Goal: Task Accomplishment & Management: Manage account settings

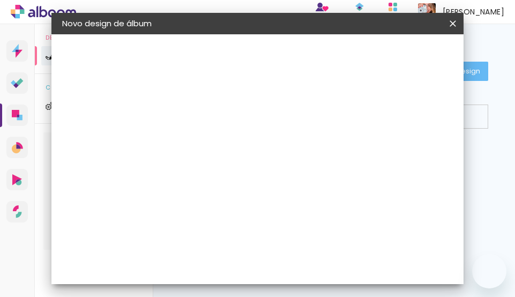
click at [237, 143] on input at bounding box center [237, 144] width 0 height 17
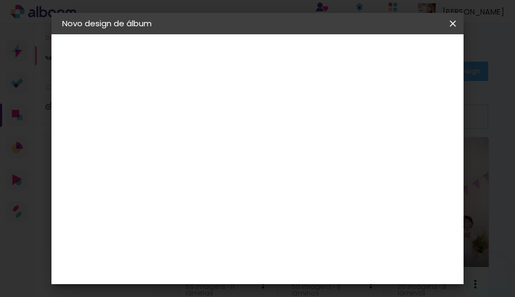
click at [0, 0] on slot "Avançar" at bounding box center [0, 0] width 0 height 0
click at [235, 206] on input at bounding box center [265, 203] width 108 height 13
type input "quality"
type paper-input "quality"
click at [258, 191] on div "Encadernadora Argentina Brasil Bolívia Equador Portugal Peru Uruguai Q Quality" at bounding box center [254, 180] width 94 height 152
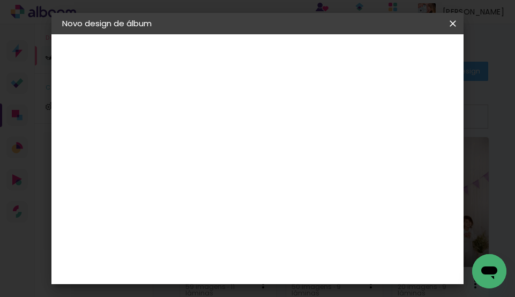
click at [253, 242] on div "Quality" at bounding box center [245, 242] width 29 height 9
click at [0, 0] on slot "Avançar" at bounding box center [0, 0] width 0 height 0
click at [279, 179] on input "text" at bounding box center [258, 187] width 42 height 17
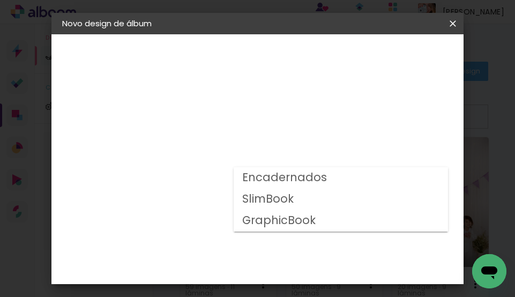
click at [0, 0] on slot "Encadernados" at bounding box center [0, 0] width 0 height 0
type input "Encadernados"
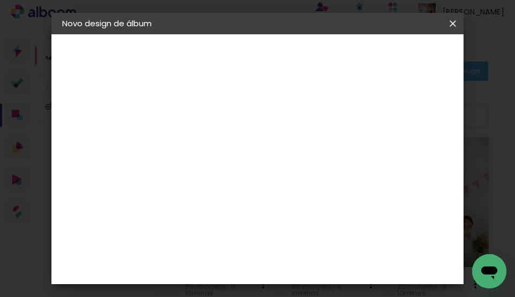
scroll to position [54, 0]
click at [278, 231] on span "15 × 21" at bounding box center [285, 237] width 50 height 28
click at [0, 0] on slot "Avançar" at bounding box center [0, 0] width 0 height 0
click at [324, 118] on div at bounding box center [319, 116] width 10 height 10
type paper-checkbox "on"
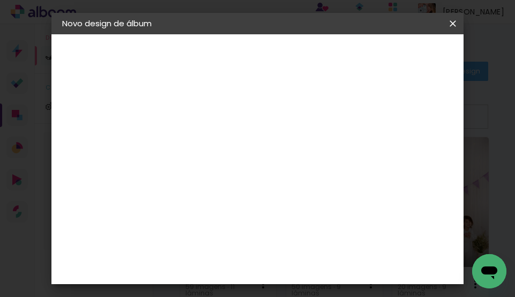
click at [384, 65] on span "Iniciar design" at bounding box center [372, 60] width 25 height 15
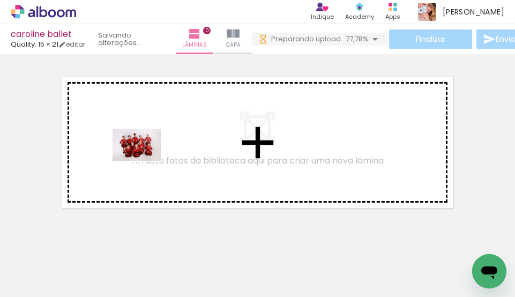
drag, startPoint x: 144, startPoint y: 269, endPoint x: 175, endPoint y: 209, distance: 68.1
click at [145, 160] on quentale-workspace at bounding box center [257, 148] width 515 height 297
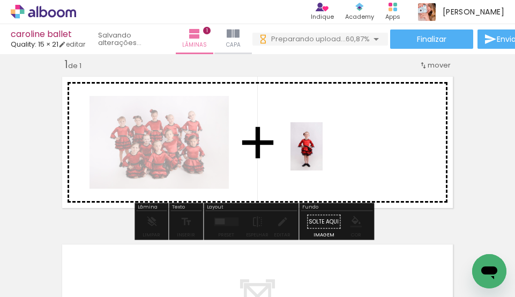
drag, startPoint x: 204, startPoint y: 266, endPoint x: 323, endPoint y: 154, distance: 163.5
click at [323, 154] on quentale-workspace at bounding box center [257, 148] width 515 height 297
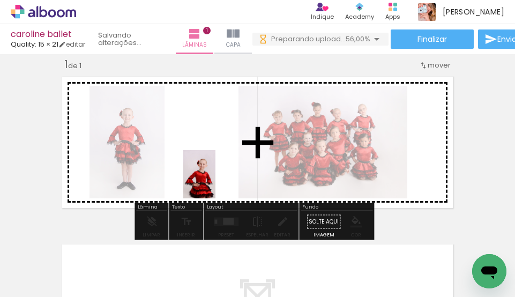
drag, startPoint x: 261, startPoint y: 266, endPoint x: 216, endPoint y: 182, distance: 95.2
click at [216, 182] on quentale-workspace at bounding box center [257, 148] width 515 height 297
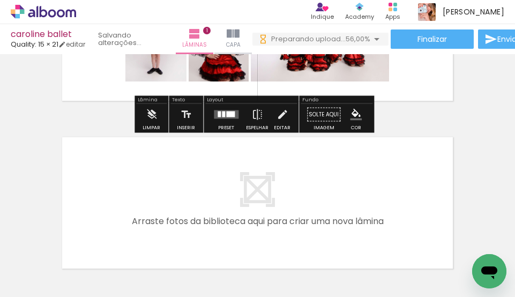
scroll to position [174, 0]
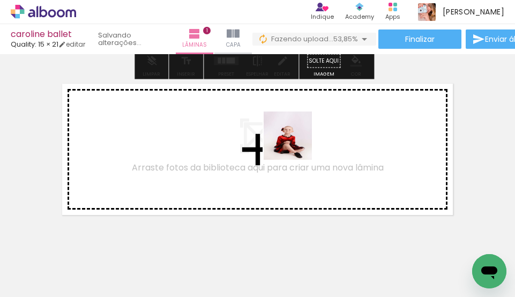
drag, startPoint x: 309, startPoint y: 269, endPoint x: 367, endPoint y: 266, distance: 58.5
click at [296, 140] on quentale-workspace at bounding box center [257, 148] width 515 height 297
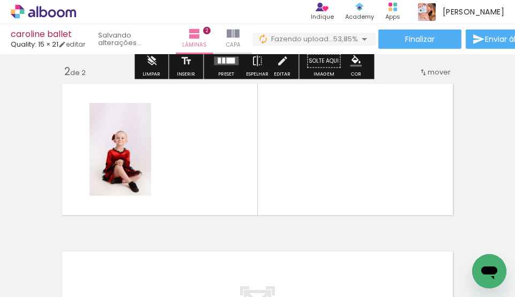
scroll to position [181, 0]
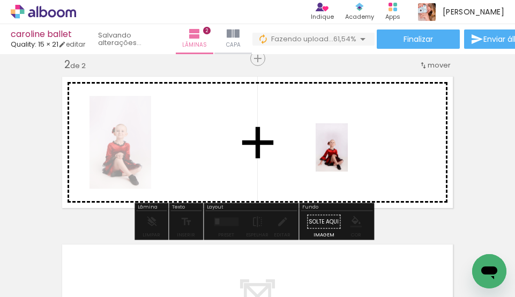
drag, startPoint x: 375, startPoint y: 277, endPoint x: 410, endPoint y: 257, distance: 39.9
click at [344, 149] on quentale-workspace at bounding box center [257, 148] width 515 height 297
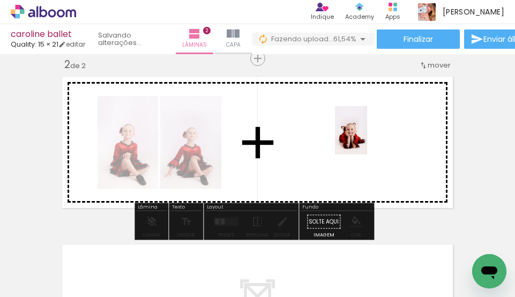
drag, startPoint x: 435, startPoint y: 265, endPoint x: 367, endPoint y: 140, distance: 142.5
click at [367, 140] on quentale-workspace at bounding box center [257, 148] width 515 height 297
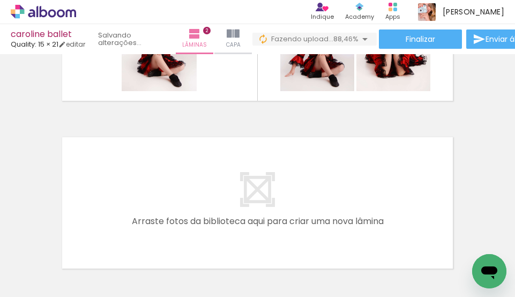
scroll to position [0, 1070]
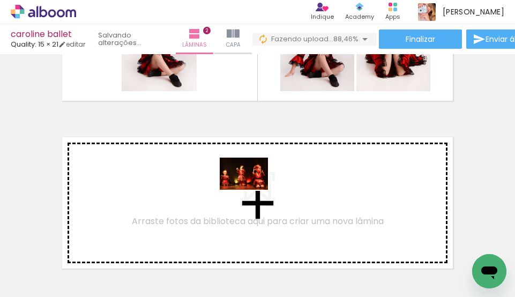
drag, startPoint x: 261, startPoint y: 269, endPoint x: 252, endPoint y: 190, distance: 79.9
click at [252, 190] on quentale-workspace at bounding box center [257, 148] width 515 height 297
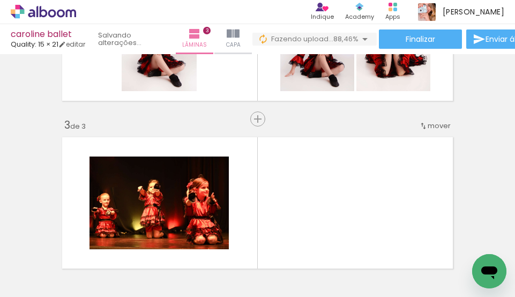
scroll to position [349, 0]
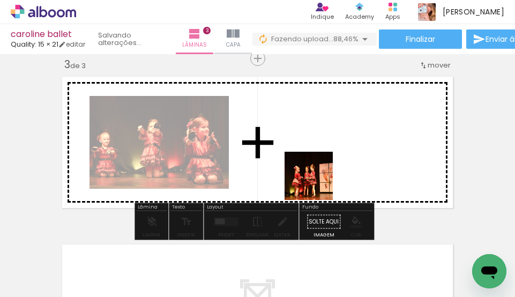
drag, startPoint x: 307, startPoint y: 255, endPoint x: 341, endPoint y: 229, distance: 42.9
click at [321, 165] on quentale-workspace at bounding box center [257, 148] width 515 height 297
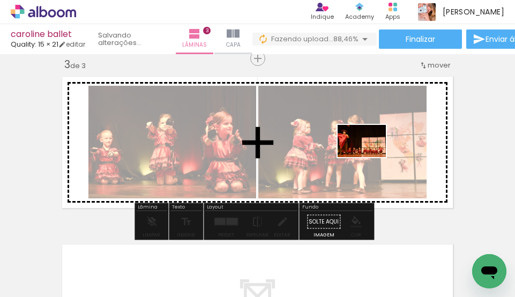
drag, startPoint x: 363, startPoint y: 262, endPoint x: 372, endPoint y: 153, distance: 108.7
click at [372, 153] on quentale-workspace at bounding box center [257, 148] width 515 height 297
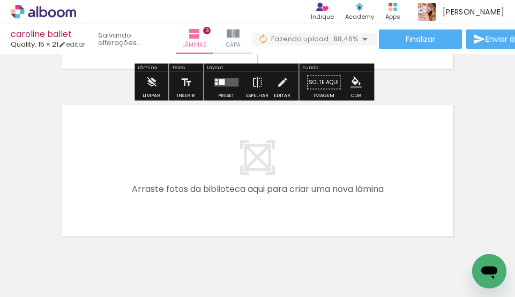
scroll to position [510, 0]
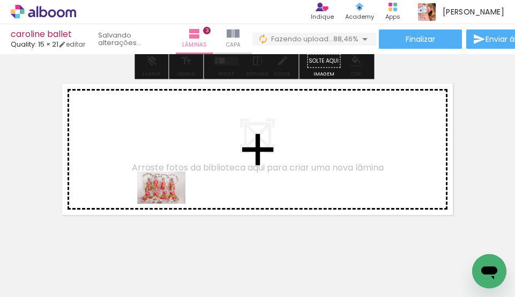
drag, startPoint x: 162, startPoint y: 266, endPoint x: 294, endPoint y: 270, distance: 131.9
click at [175, 189] on quentale-workspace at bounding box center [257, 148] width 515 height 297
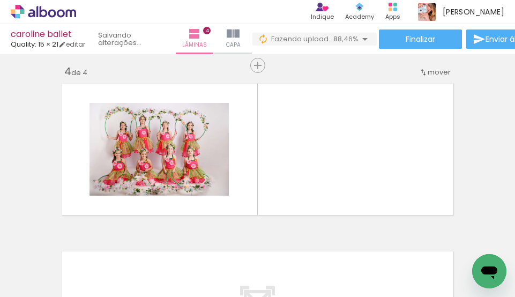
scroll to position [517, 0]
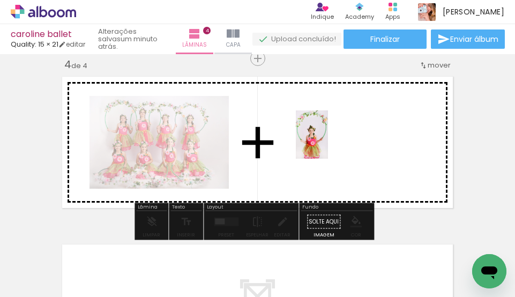
drag, startPoint x: 302, startPoint y: 268, endPoint x: 355, endPoint y: 234, distance: 62.9
click at [329, 142] on quentale-workspace at bounding box center [257, 148] width 515 height 297
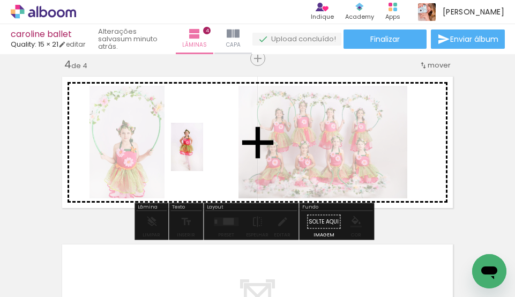
drag, startPoint x: 356, startPoint y: 262, endPoint x: 203, endPoint y: 155, distance: 186.8
click at [203, 155] on quentale-workspace at bounding box center [257, 148] width 515 height 297
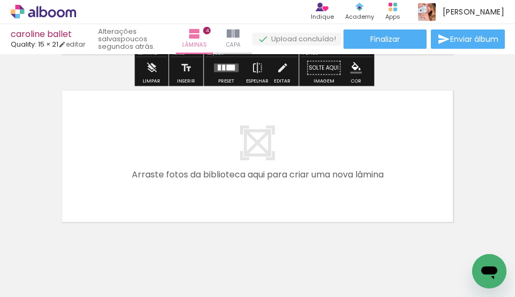
scroll to position [678, 0]
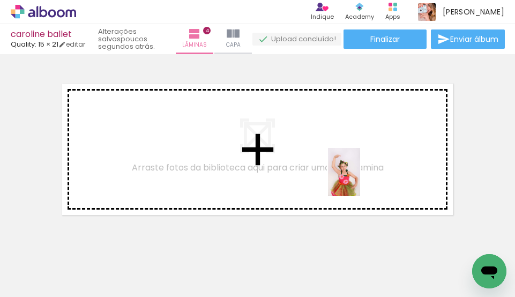
drag, startPoint x: 422, startPoint y: 272, endPoint x: 227, endPoint y: 267, distance: 195.7
click at [359, 180] on quentale-workspace at bounding box center [257, 148] width 515 height 297
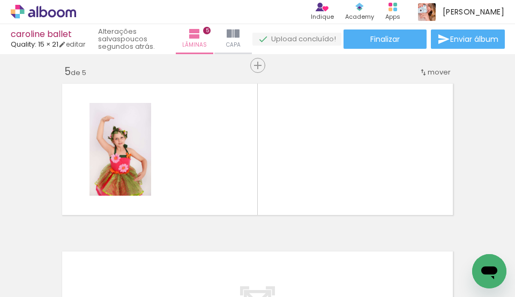
scroll to position [685, 0]
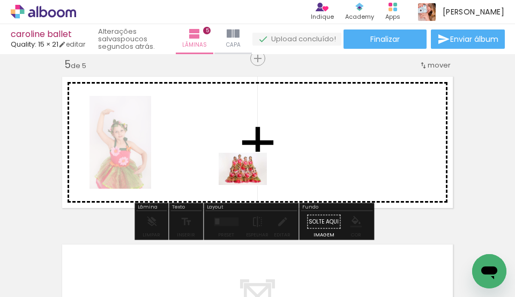
drag, startPoint x: 229, startPoint y: 252, endPoint x: 251, endPoint y: 185, distance: 70.5
click at [251, 185] on quentale-workspace at bounding box center [257, 148] width 515 height 297
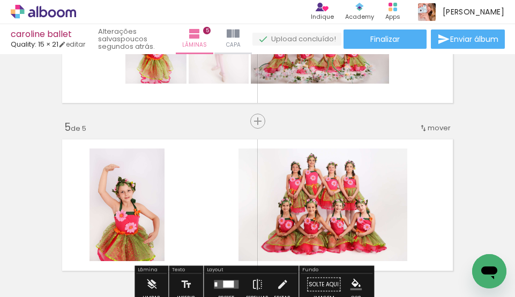
scroll to position [577, 0]
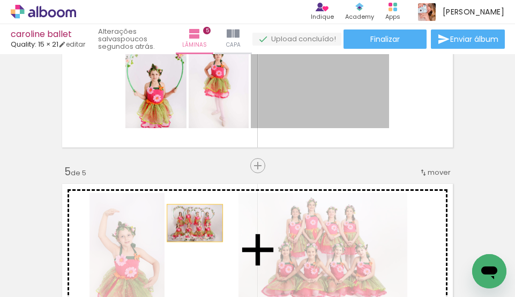
drag, startPoint x: 312, startPoint y: 105, endPoint x: 190, endPoint y: 223, distance: 169.8
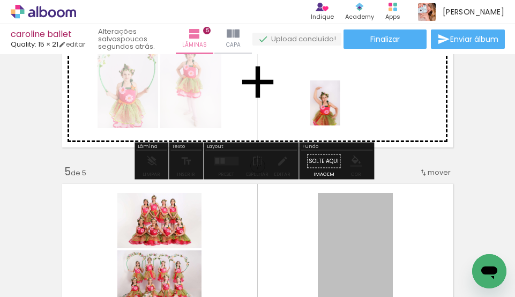
drag, startPoint x: 333, startPoint y: 213, endPoint x: 322, endPoint y: 110, distance: 103.5
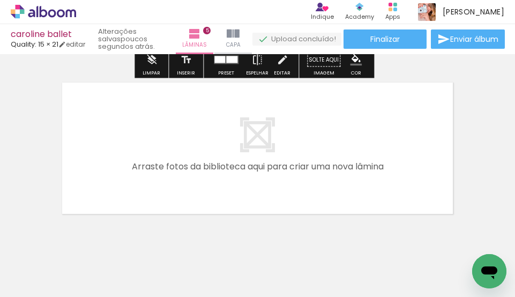
scroll to position [873, 0]
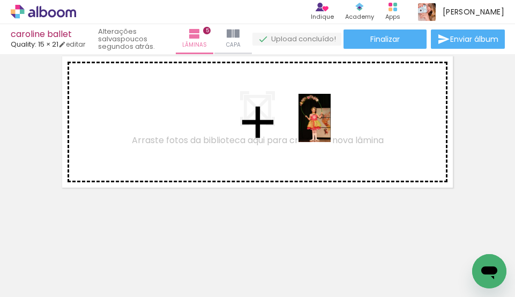
drag, startPoint x: 350, startPoint y: 231, endPoint x: 331, endPoint y: 126, distance: 106.8
click at [331, 126] on quentale-workspace at bounding box center [257, 148] width 515 height 297
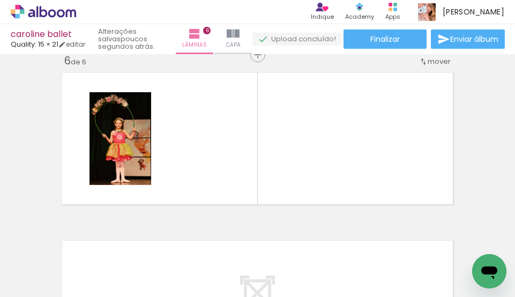
scroll to position [852, 0]
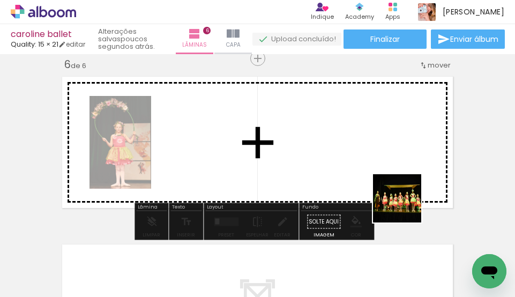
drag, startPoint x: 419, startPoint y: 265, endPoint x: 473, endPoint y: 257, distance: 54.7
click at [378, 107] on quentale-workspace at bounding box center [257, 148] width 515 height 297
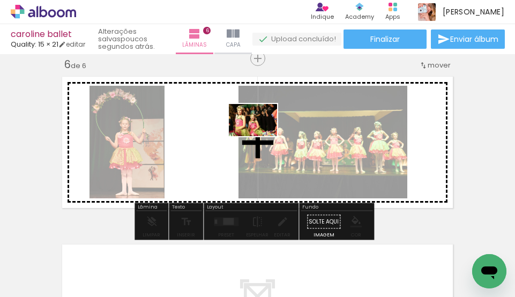
drag, startPoint x: 469, startPoint y: 265, endPoint x: 254, endPoint y: 134, distance: 252.4
click at [254, 134] on quentale-workspace at bounding box center [257, 148] width 515 height 297
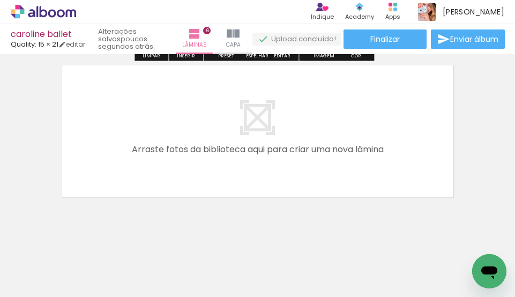
scroll to position [1041, 0]
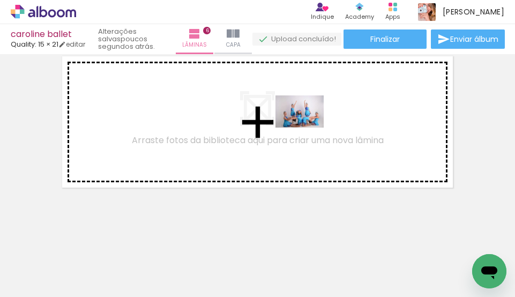
drag, startPoint x: 433, startPoint y: 276, endPoint x: 513, endPoint y: 248, distance: 84.8
click at [306, 125] on quentale-workspace at bounding box center [257, 148] width 515 height 297
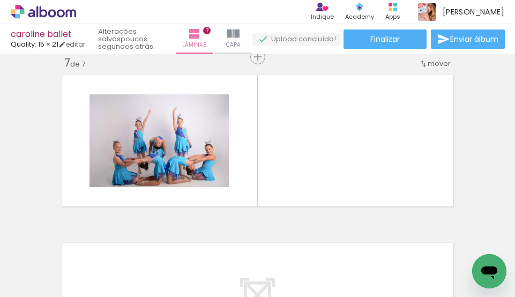
scroll to position [1020, 0]
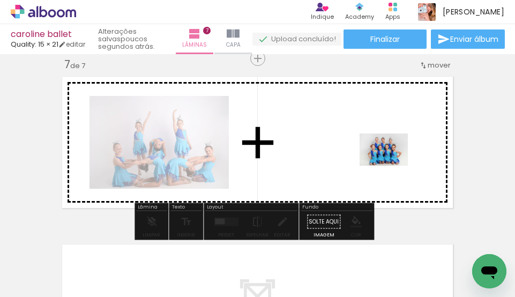
drag, startPoint x: 508, startPoint y: 258, endPoint x: 338, endPoint y: 147, distance: 203.3
click at [338, 147] on quentale-workspace at bounding box center [257, 148] width 515 height 297
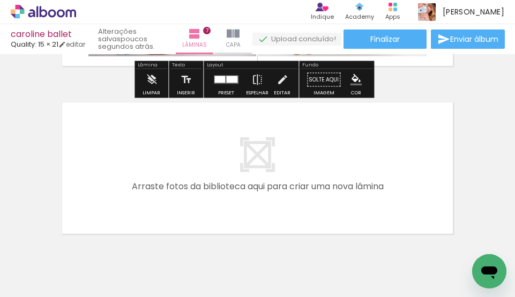
scroll to position [1181, 0]
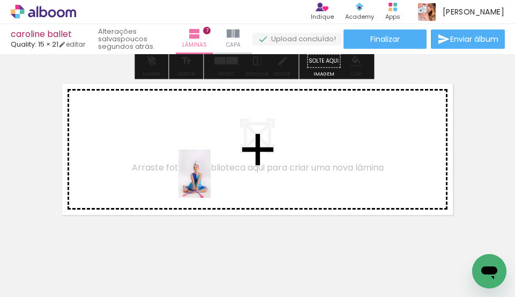
drag, startPoint x: 210, startPoint y: 261, endPoint x: 211, endPoint y: 182, distance: 78.8
click at [211, 182] on quentale-workspace at bounding box center [257, 148] width 515 height 297
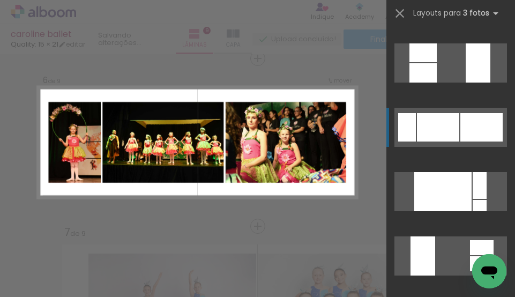
scroll to position [375, 0]
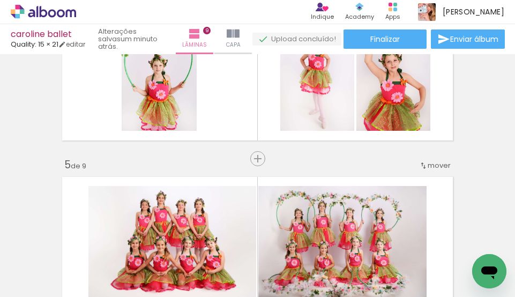
scroll to position [531, 0]
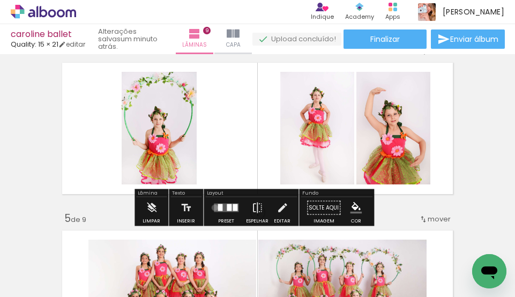
click at [214, 207] on quentale-layouter at bounding box center [226, 208] width 25 height 9
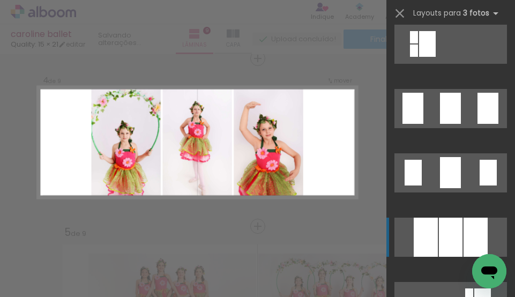
scroll to position [858, 0]
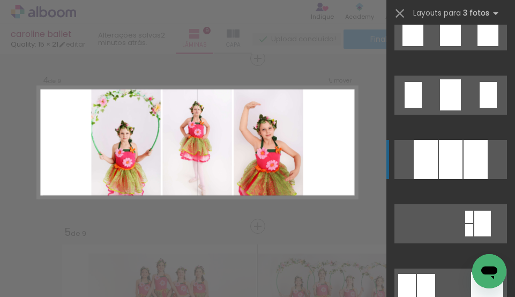
click at [464, 157] on div at bounding box center [476, 159] width 24 height 39
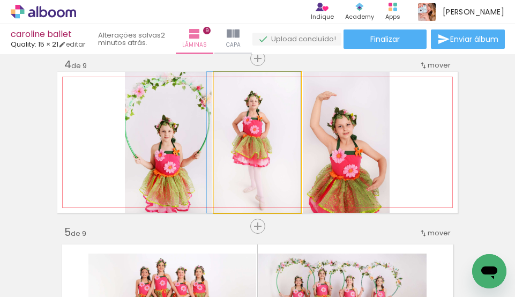
drag, startPoint x: 275, startPoint y: 161, endPoint x: 264, endPoint y: 164, distance: 11.5
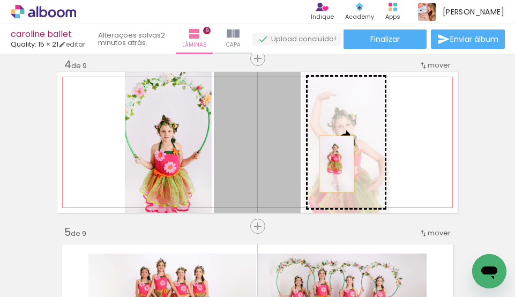
drag, startPoint x: 264, startPoint y: 164, endPoint x: 336, endPoint y: 164, distance: 72.4
click at [0, 0] on slot at bounding box center [0, 0] width 0 height 0
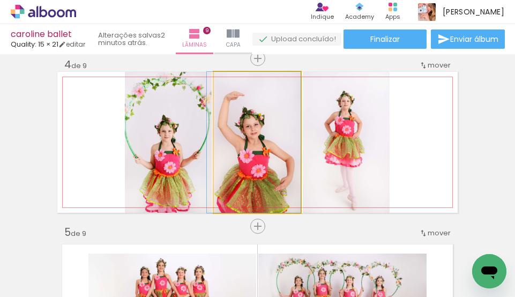
drag, startPoint x: 270, startPoint y: 165, endPoint x: 256, endPoint y: 168, distance: 14.2
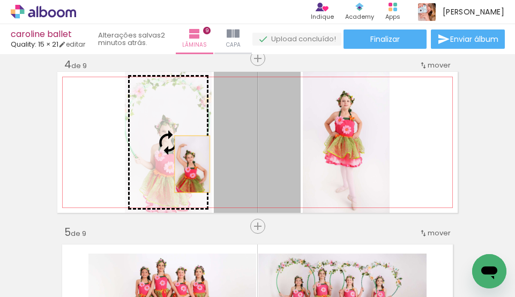
drag, startPoint x: 258, startPoint y: 168, endPoint x: 188, endPoint y: 164, distance: 70.9
click at [0, 0] on slot at bounding box center [0, 0] width 0 height 0
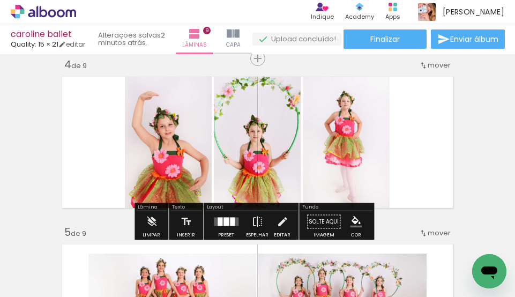
click at [230, 218] on div at bounding box center [232, 222] width 5 height 9
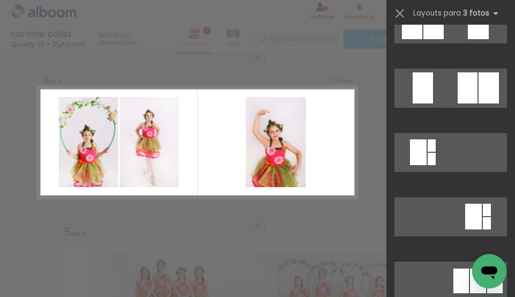
scroll to position [107, 0]
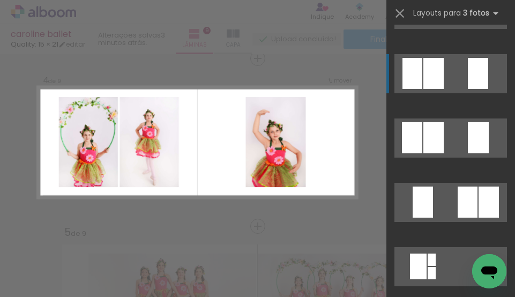
click at [456, 20] on div at bounding box center [463, 9] width 14 height 22
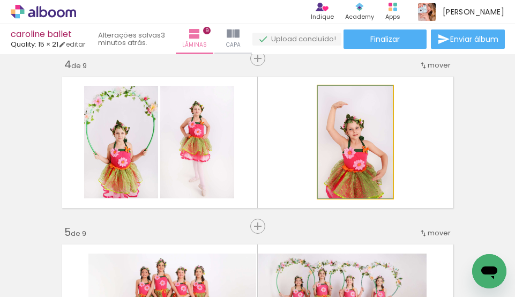
drag, startPoint x: 359, startPoint y: 158, endPoint x: 355, endPoint y: 143, distance: 15.0
drag, startPoint x: 347, startPoint y: 161, endPoint x: 338, endPoint y: 141, distance: 22.3
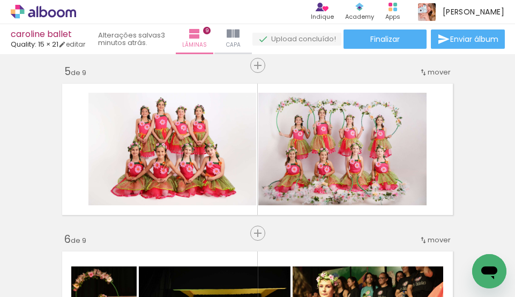
scroll to position [624, 0]
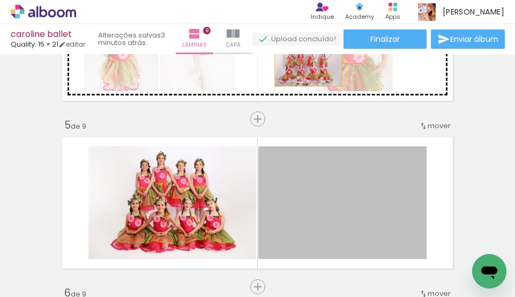
drag, startPoint x: 338, startPoint y: 204, endPoint x: 304, endPoint y: 63, distance: 144.6
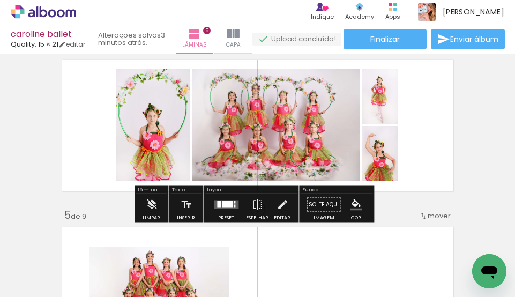
scroll to position [517, 0]
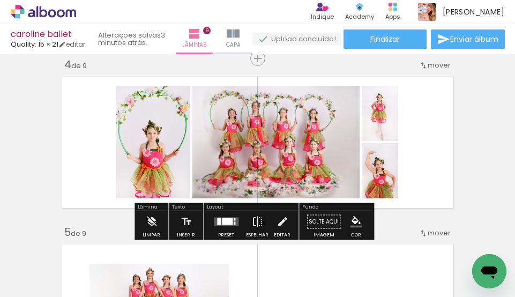
click at [138, 122] on paper-button "P&B" at bounding box center [130, 114] width 16 height 16
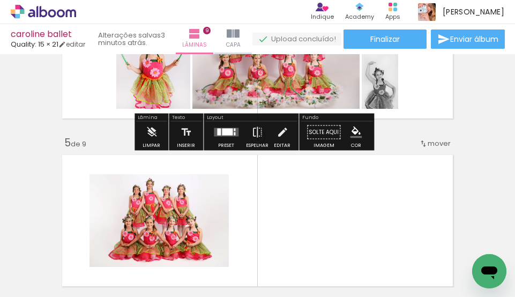
scroll to position [624, 0]
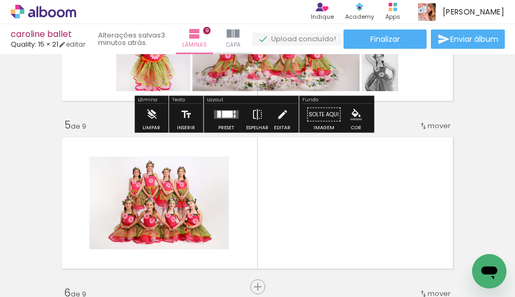
click at [0, 0] on slot "P&B" at bounding box center [0, 0] width 0 height 0
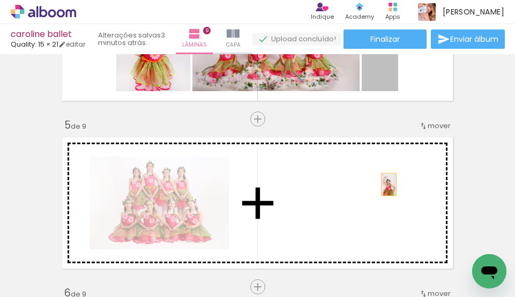
drag, startPoint x: 389, startPoint y: 88, endPoint x: 383, endPoint y: 186, distance: 98.3
click at [383, 186] on div "Inserir lâmina 1 de 9 Inserir lâmina 2 de 9 Inserir lâmina 3 de 9 Inserir lâmin…" at bounding box center [257, 273] width 515 height 1679
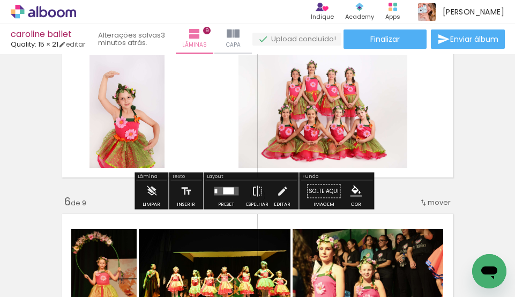
scroll to position [731, 0]
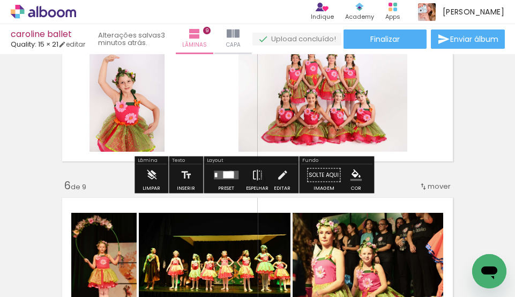
click at [228, 175] on div at bounding box center [228, 175] width 11 height 7
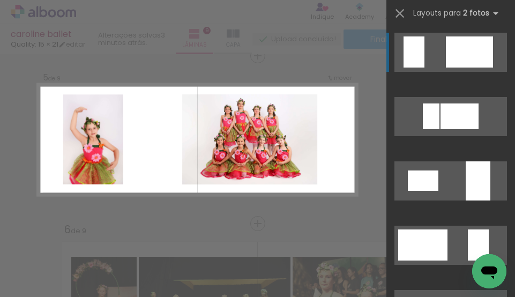
scroll to position [685, 0]
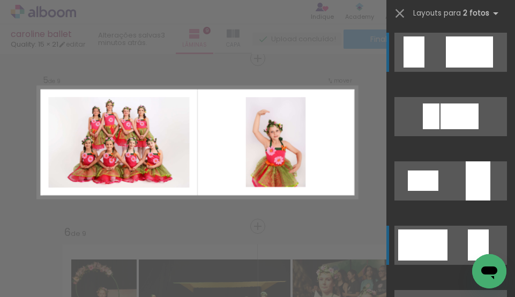
click at [434, 129] on div at bounding box center [431, 116] width 17 height 26
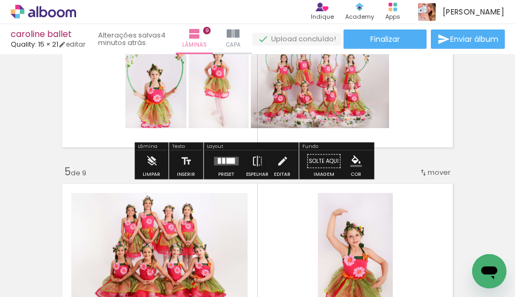
scroll to position [524, 0]
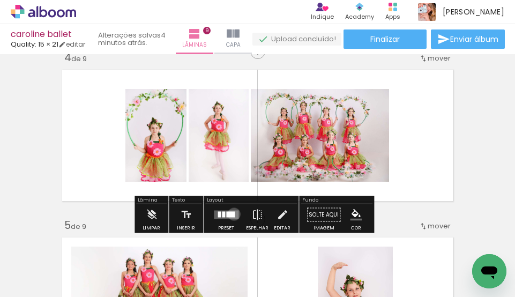
click at [232, 214] on div at bounding box center [230, 215] width 9 height 6
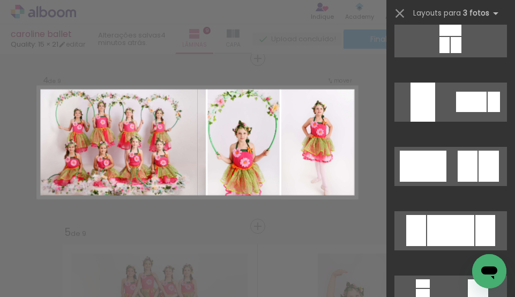
scroll to position [161, 0]
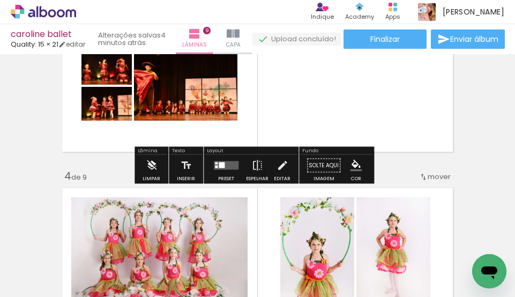
scroll to position [410, 0]
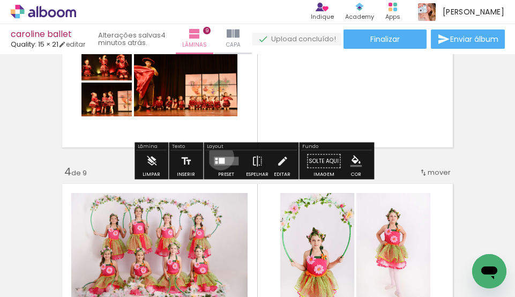
click at [218, 157] on quentale-layouter at bounding box center [226, 161] width 25 height 9
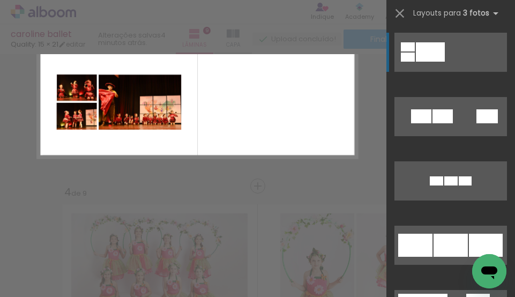
scroll to position [349, 0]
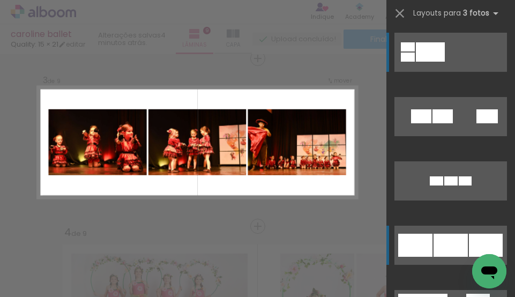
click at [433, 123] on div at bounding box center [443, 116] width 20 height 14
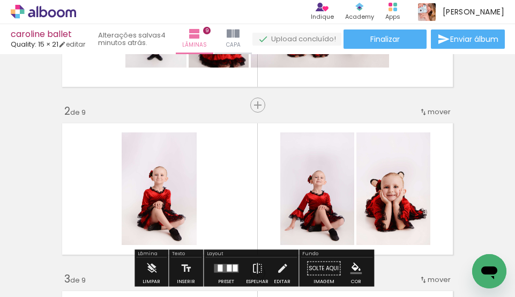
scroll to position [188, 0]
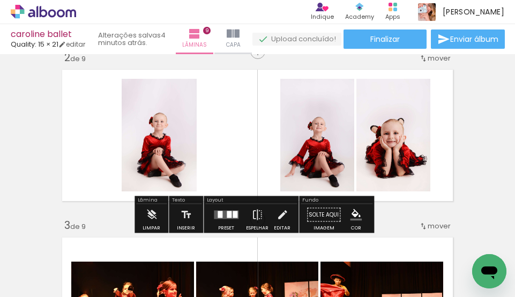
click at [227, 216] on div at bounding box center [229, 214] width 5 height 7
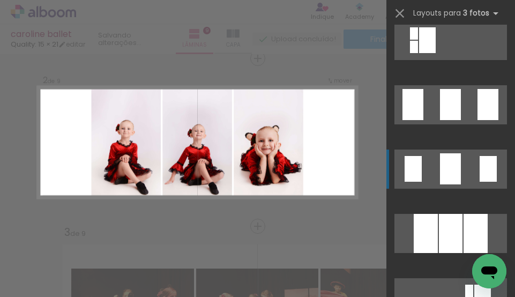
scroll to position [804, 0]
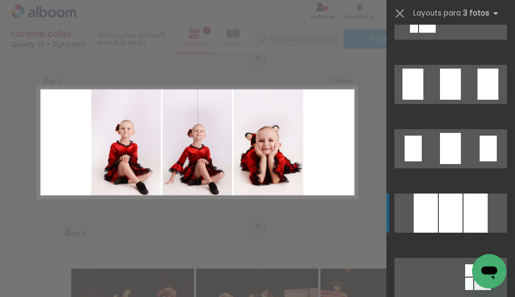
click at [434, 104] on quentale-layouter at bounding box center [451, 84] width 113 height 39
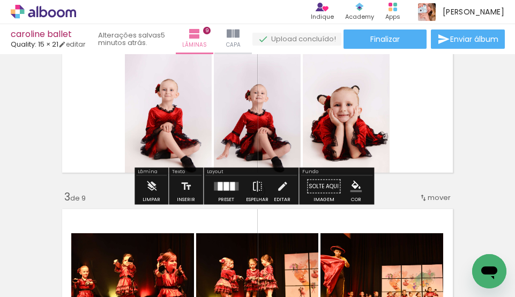
scroll to position [235, 0]
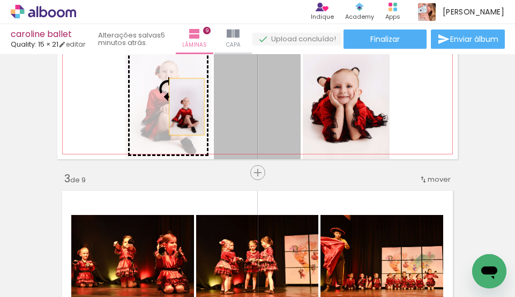
drag, startPoint x: 237, startPoint y: 101, endPoint x: 182, endPoint y: 107, distance: 54.9
click at [0, 0] on slot at bounding box center [0, 0] width 0 height 0
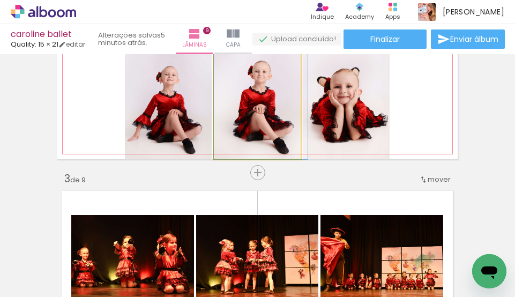
click at [280, 120] on quentale-photo at bounding box center [257, 88] width 87 height 141
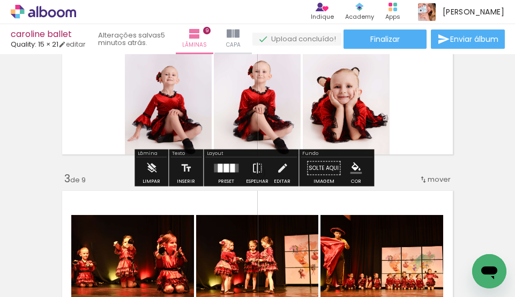
drag, startPoint x: 226, startPoint y: 176, endPoint x: 232, endPoint y: 176, distance: 5.9
click at [226, 176] on div at bounding box center [226, 168] width 29 height 21
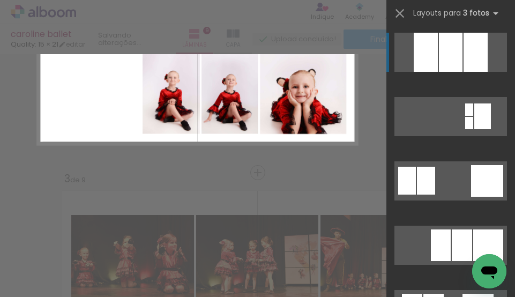
scroll to position [181, 0]
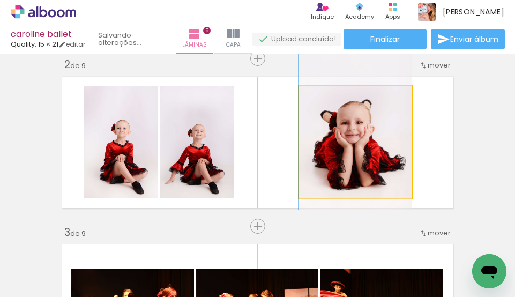
drag, startPoint x: 348, startPoint y: 185, endPoint x: 350, endPoint y: 169, distance: 16.7
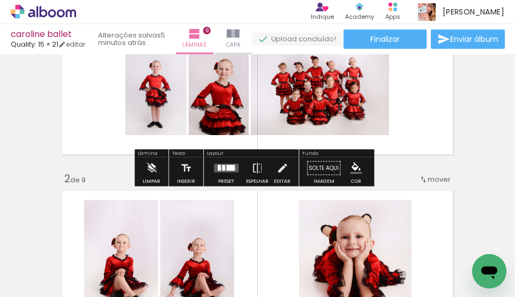
scroll to position [54, 0]
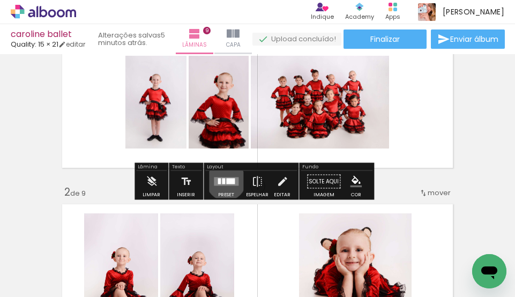
click at [226, 181] on div at bounding box center [230, 182] width 9 height 6
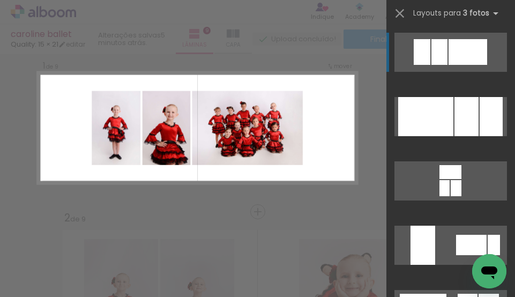
scroll to position [13, 0]
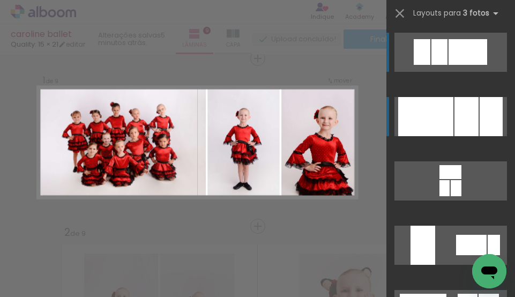
click at [411, 128] on div at bounding box center [425, 116] width 55 height 39
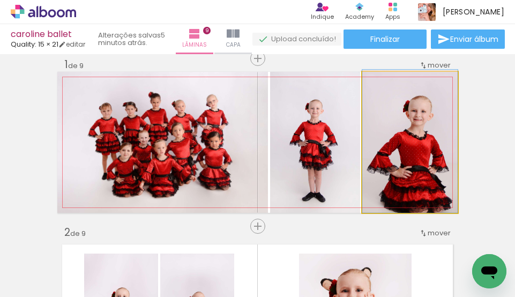
drag, startPoint x: 394, startPoint y: 188, endPoint x: 394, endPoint y: 163, distance: 24.7
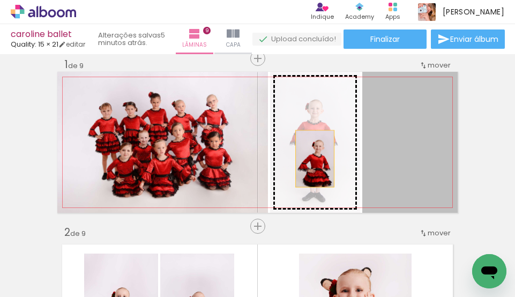
drag, startPoint x: 400, startPoint y: 161, endPoint x: 310, endPoint y: 159, distance: 89.6
click at [0, 0] on slot at bounding box center [0, 0] width 0 height 0
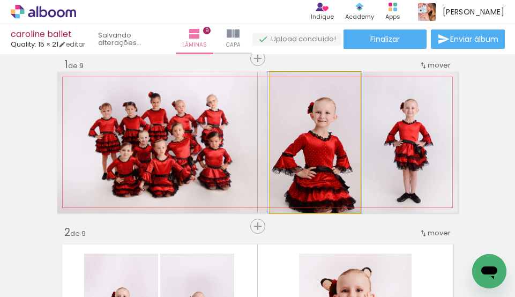
drag, startPoint x: 325, startPoint y: 168, endPoint x: 325, endPoint y: 157, distance: 11.8
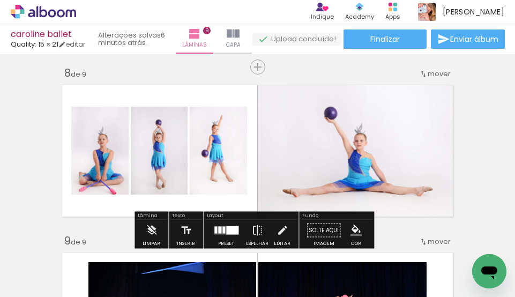
scroll to position [1246, 0]
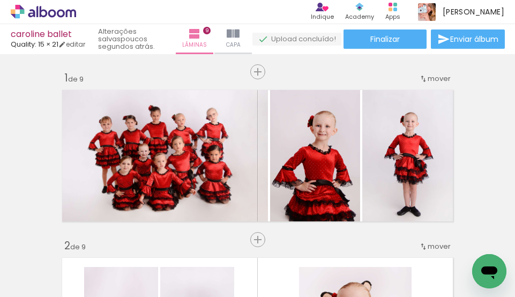
scroll to position [1340, 0]
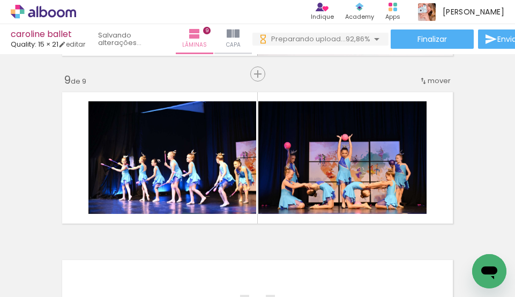
scroll to position [0, 1257]
drag, startPoint x: 183, startPoint y: 294, endPoint x: 31, endPoint y: 19, distance: 314.8
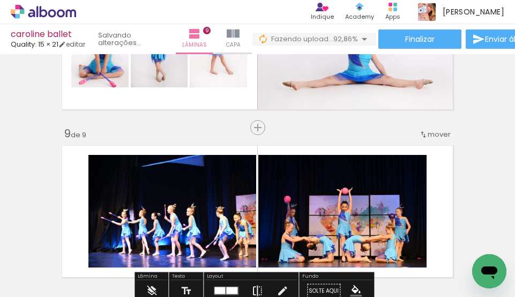
scroll to position [1340, 0]
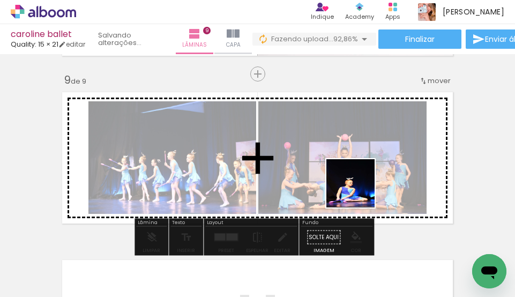
drag, startPoint x: 414, startPoint y: 272, endPoint x: 351, endPoint y: 180, distance: 112.0
click at [351, 180] on quentale-workspace at bounding box center [257, 148] width 515 height 297
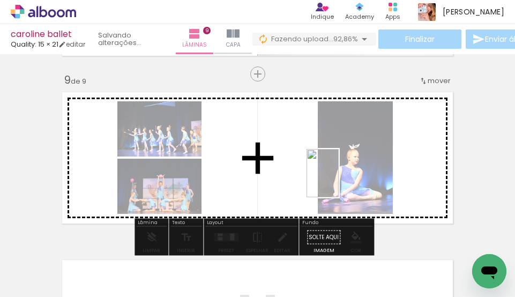
drag, startPoint x: 467, startPoint y: 255, endPoint x: 324, endPoint y: 178, distance: 162.2
click at [324, 178] on quentale-workspace at bounding box center [257, 148] width 515 height 297
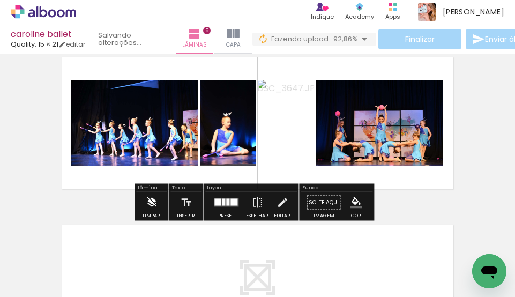
scroll to position [1394, 0]
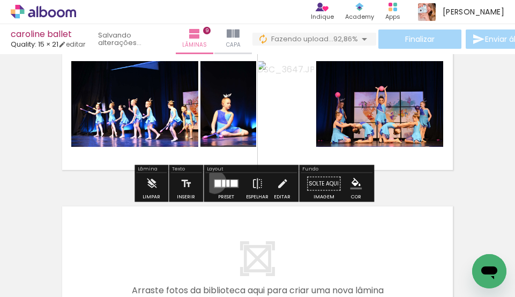
click at [214, 182] on div at bounding box center [217, 183] width 6 height 7
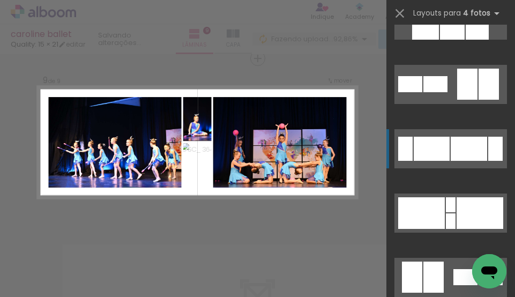
scroll to position [190, 0]
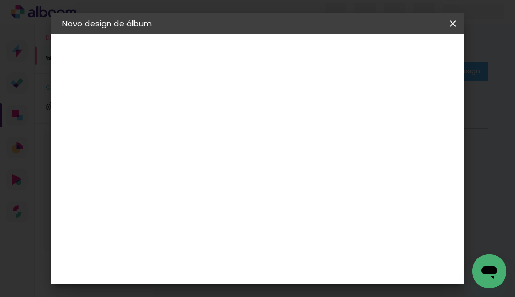
click at [0, 0] on iron-icon at bounding box center [0, 0] width 0 height 0
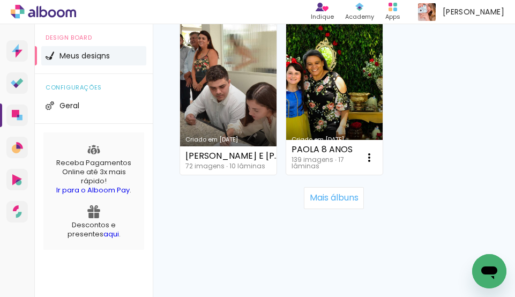
scroll to position [2198, 0]
click at [0, 0] on slot "Mais álbuns" at bounding box center [0, 0] width 0 height 0
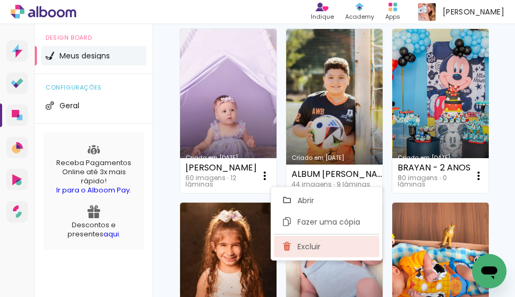
click at [305, 247] on span "Excluir" at bounding box center [309, 247] width 23 height 8
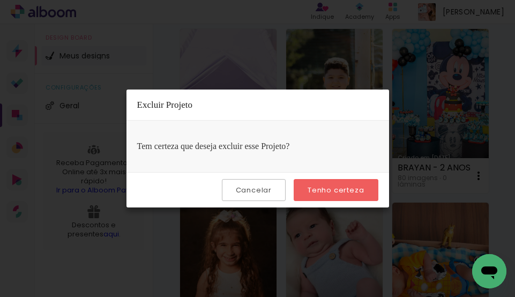
click at [0, 0] on slot "Tenho certeza" at bounding box center [0, 0] width 0 height 0
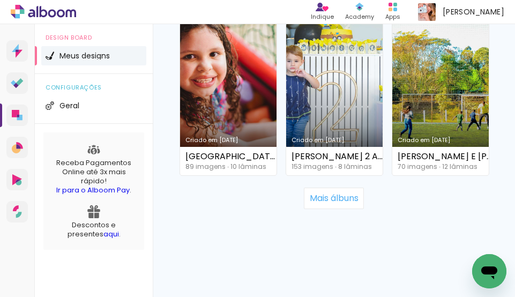
scroll to position [4480, 0]
click at [0, 0] on slot "Mais álbuns" at bounding box center [0, 0] width 0 height 0
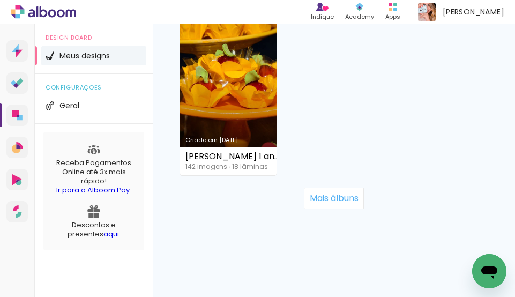
scroll to position [6303, 0]
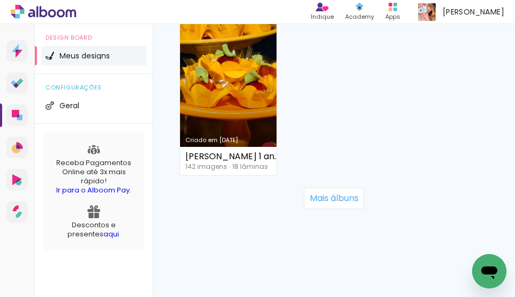
scroll to position [6410, 0]
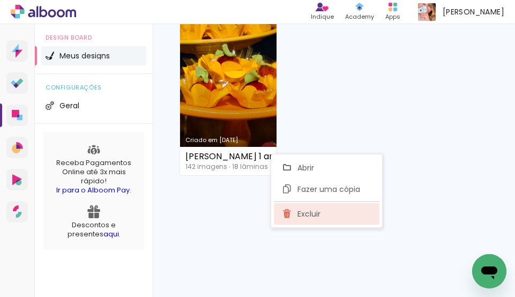
click at [298, 213] on span "Excluir" at bounding box center [309, 214] width 23 height 8
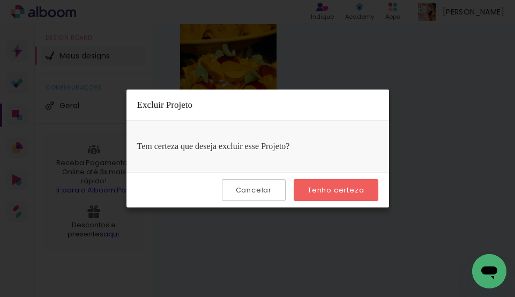
click at [0, 0] on slot "Tenho certeza" at bounding box center [0, 0] width 0 height 0
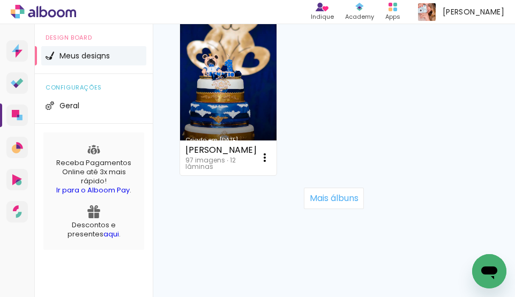
scroll to position [6570, 0]
click at [0, 0] on slot "Mais álbuns" at bounding box center [0, 0] width 0 height 0
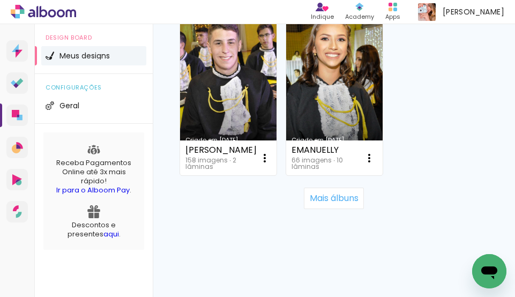
scroll to position [8124, 0]
